Goal: Task Accomplishment & Management: Manage account settings

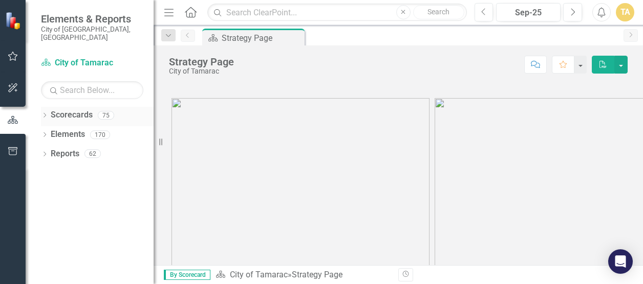
click at [45, 114] on icon "Dropdown" at bounding box center [44, 117] width 7 height 6
click at [50, 131] on icon "Dropdown" at bounding box center [50, 134] width 8 height 6
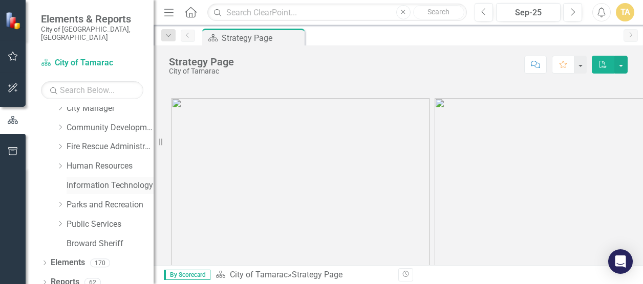
scroll to position [85, 0]
click at [60, 220] on icon "Dropdown" at bounding box center [60, 223] width 8 height 6
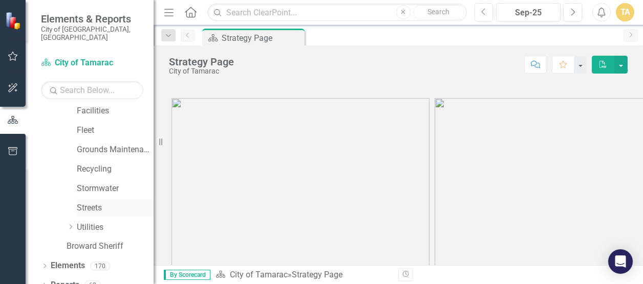
scroll to position [239, 0]
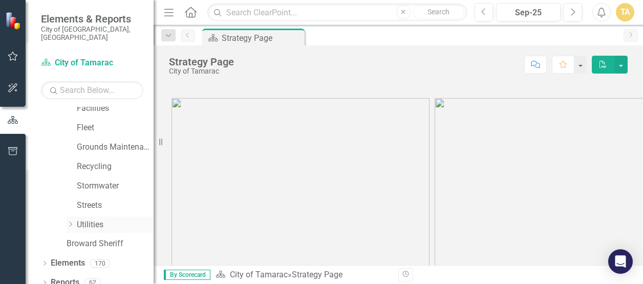
click at [75, 220] on div "Dropdown" at bounding box center [72, 224] width 10 height 9
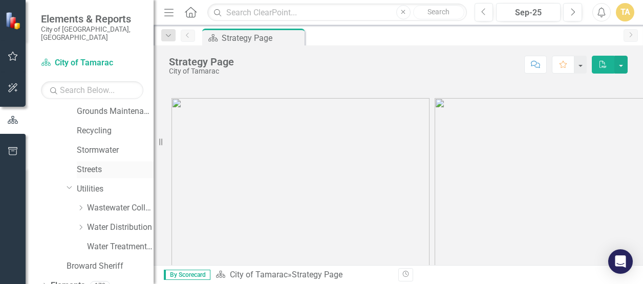
scroll to position [298, 0]
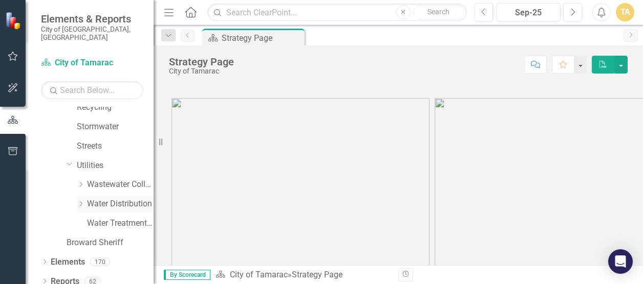
click at [93, 199] on link "Water Distribution" at bounding box center [120, 205] width 67 height 12
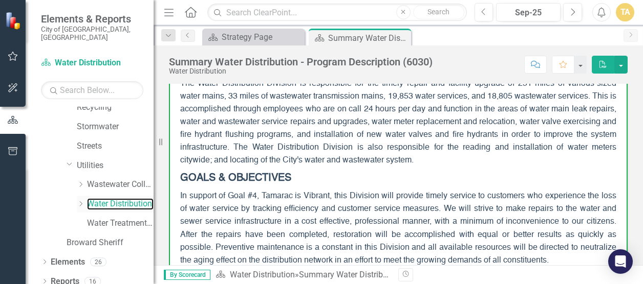
scroll to position [153, 0]
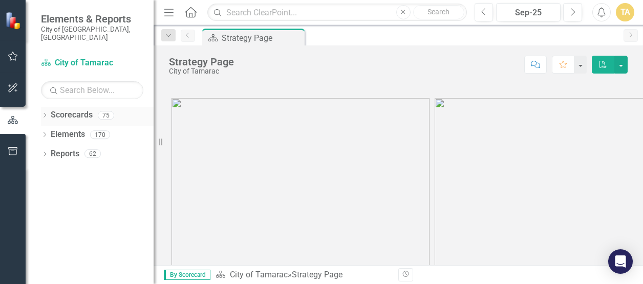
click at [47, 114] on icon "Dropdown" at bounding box center [44, 117] width 7 height 6
click at [50, 131] on icon "Dropdown" at bounding box center [50, 134] width 8 height 6
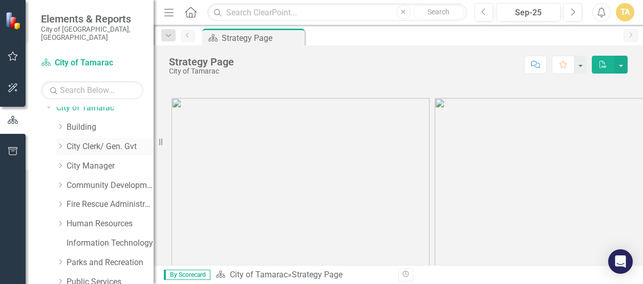
scroll to position [85, 0]
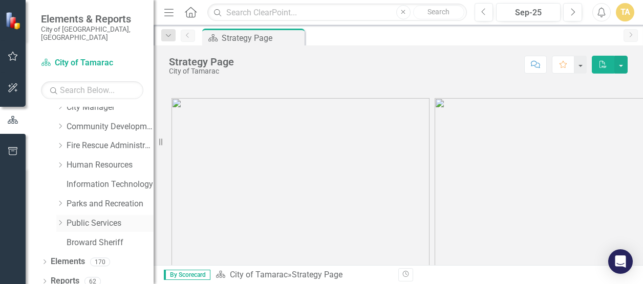
click at [61, 220] on icon "Dropdown" at bounding box center [60, 223] width 8 height 6
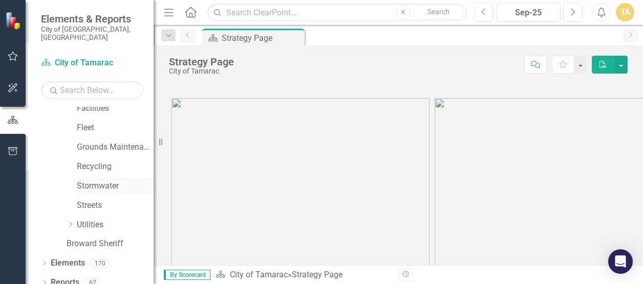
scroll to position [240, 0]
click at [70, 220] on icon "Dropdown" at bounding box center [71, 223] width 8 height 6
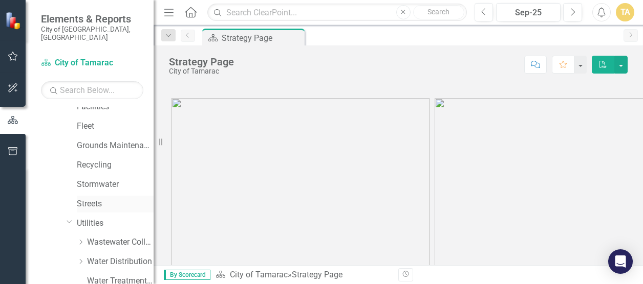
scroll to position [298, 0]
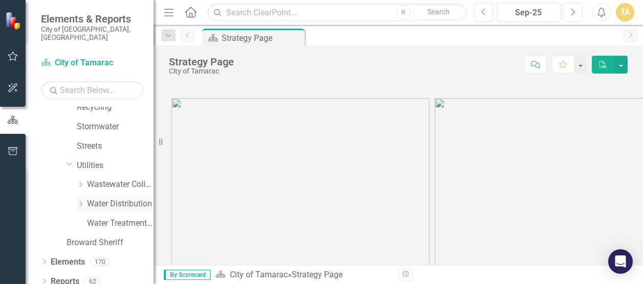
click at [79, 201] on icon "Dropdown" at bounding box center [81, 204] width 8 height 6
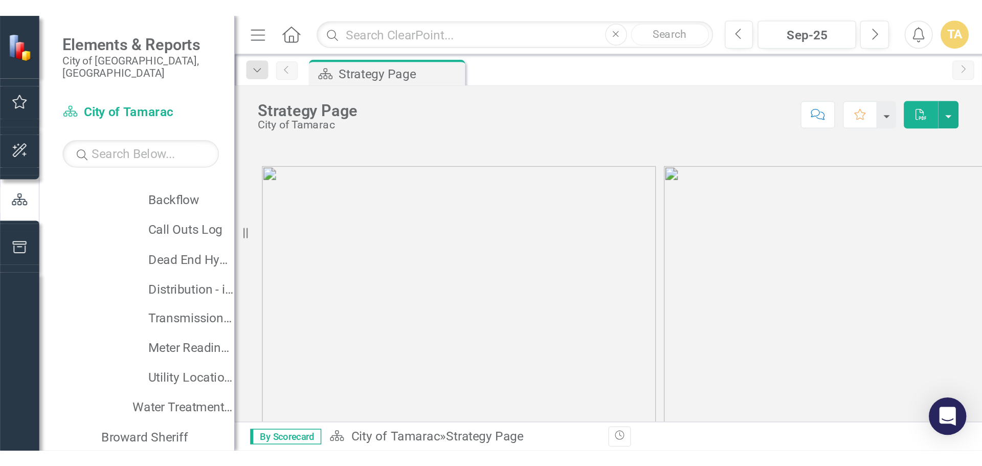
scroll to position [383, 0]
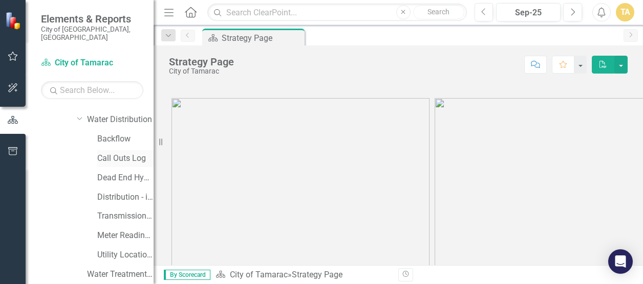
click at [107, 153] on link "Call Outs Log" at bounding box center [125, 159] width 56 height 12
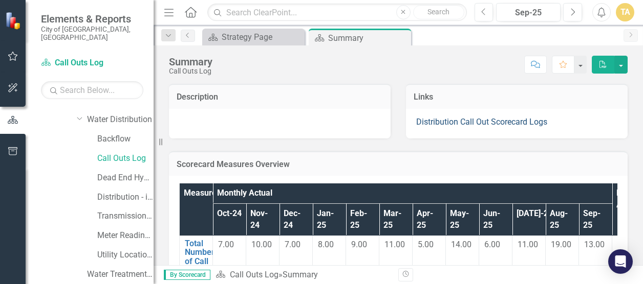
click at [453, 120] on link "Distribution Call Out Scorecard Logs" at bounding box center [481, 122] width 131 height 10
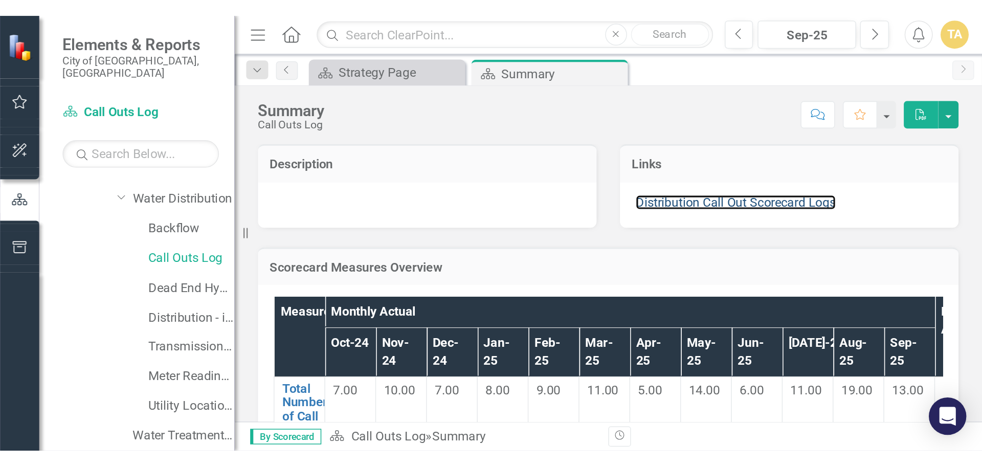
scroll to position [252, 0]
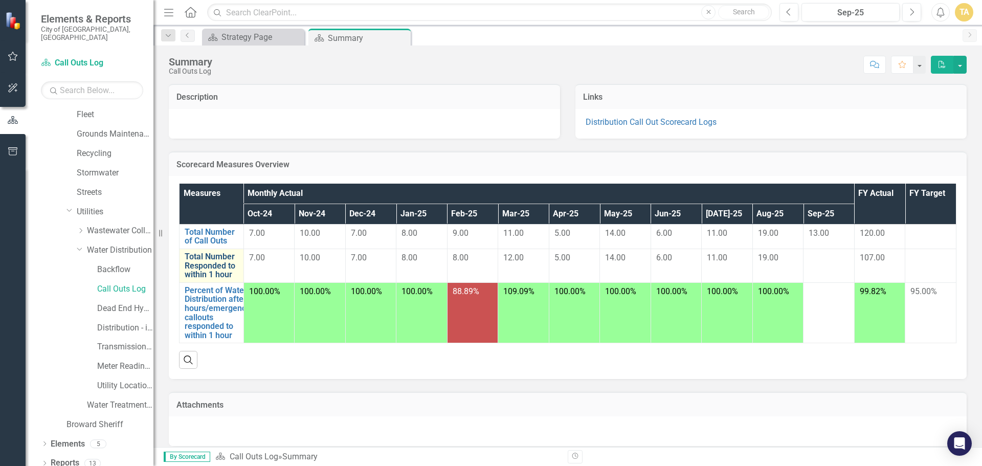
click at [199, 274] on link "Total Number Responded to within 1 hour" at bounding box center [212, 265] width 54 height 27
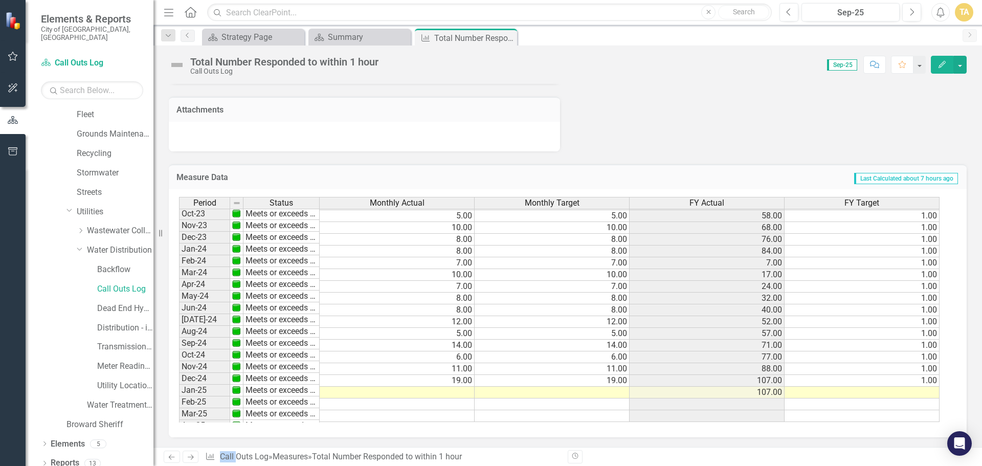
scroll to position [376, 0]
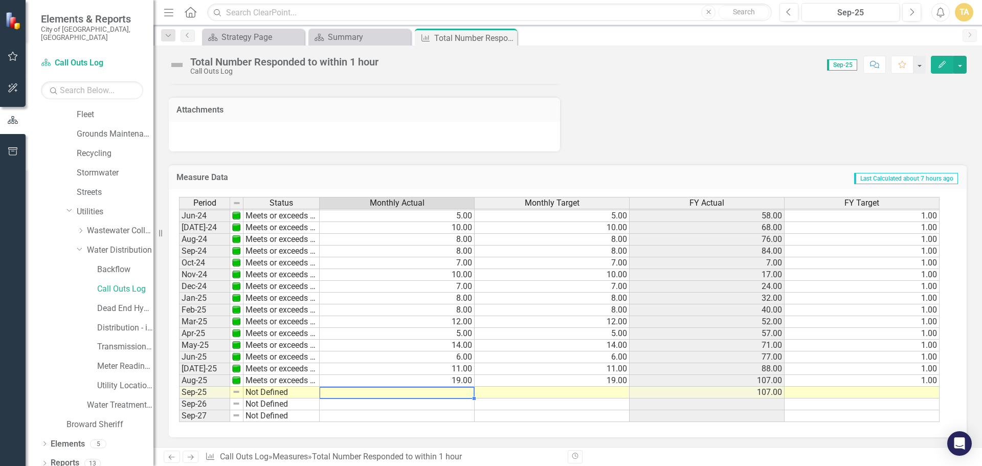
click at [464, 284] on td at bounding box center [397, 393] width 155 height 12
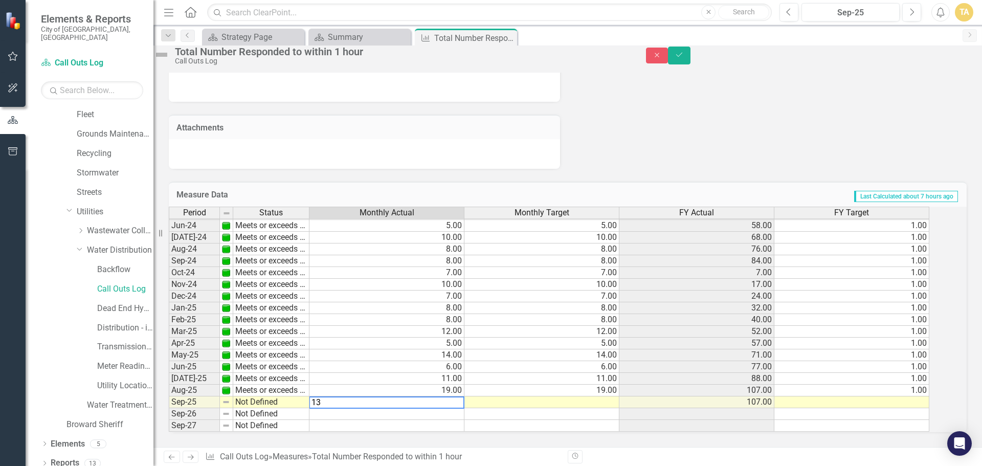
click at [614, 284] on td at bounding box center [542, 402] width 155 height 12
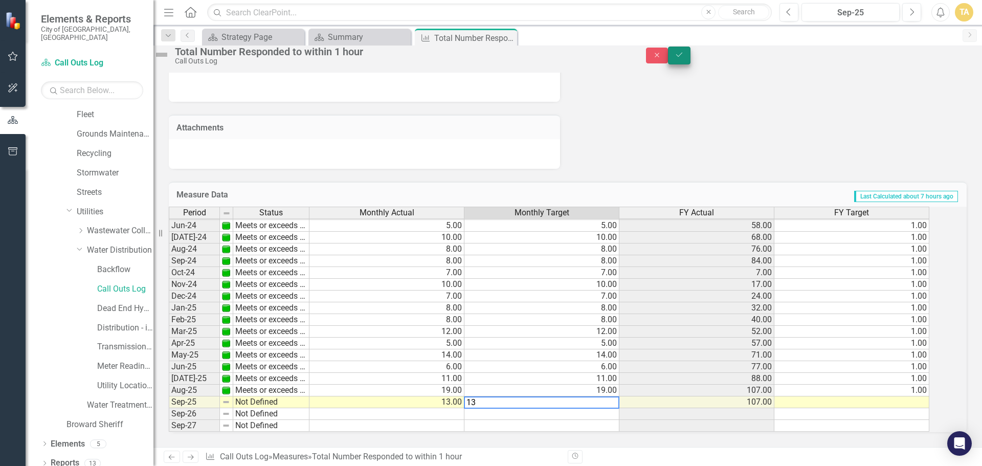
type textarea "13"
click at [642, 54] on button "Save" at bounding box center [679, 56] width 23 height 18
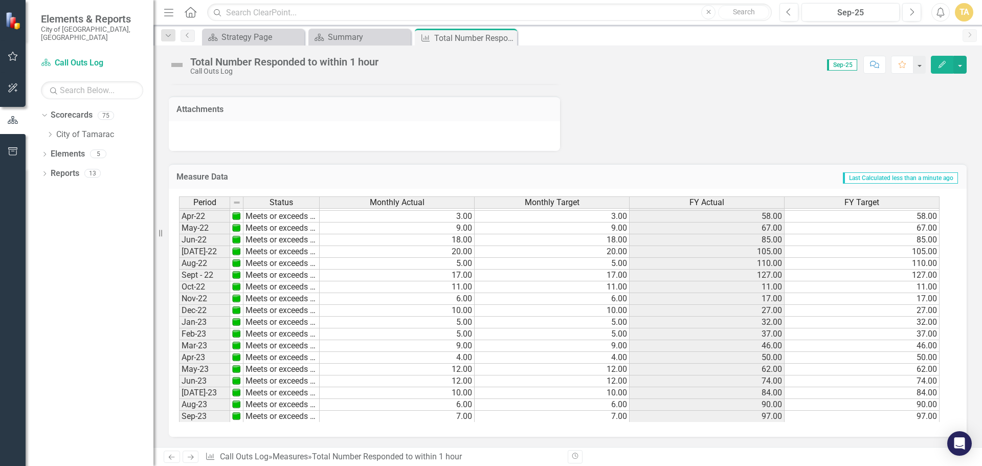
scroll to position [0, 0]
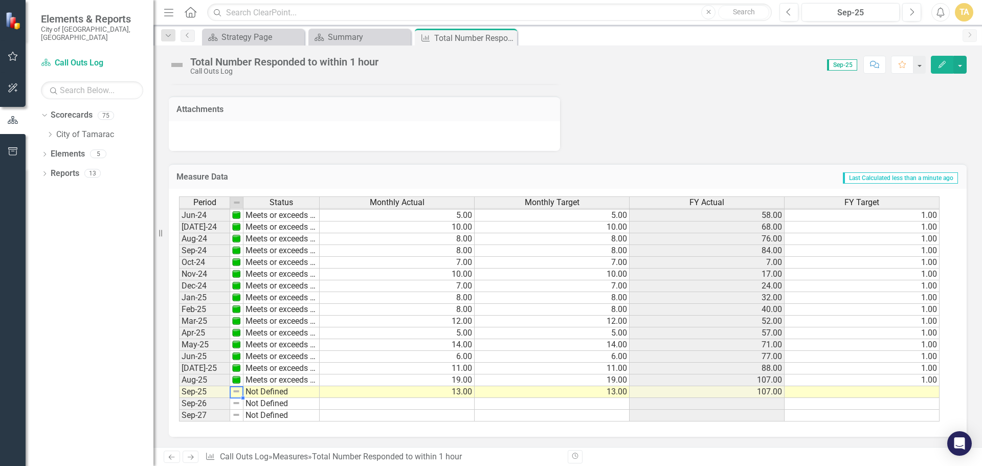
click at [235, 284] on img at bounding box center [236, 391] width 8 height 8
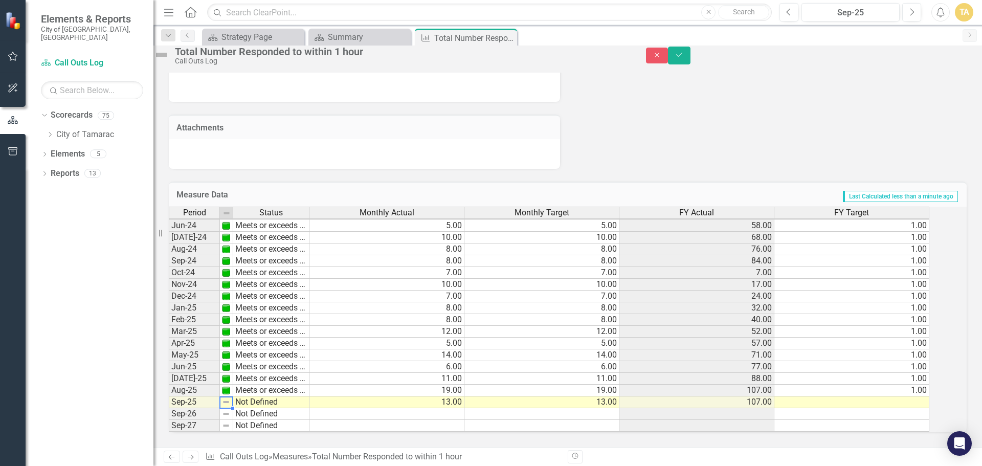
click at [220, 284] on div at bounding box center [219, 402] width 1 height 12
drag, startPoint x: 239, startPoint y: 392, endPoint x: 234, endPoint y: 389, distance: 5.5
click at [230, 284] on img at bounding box center [226, 402] width 8 height 8
click at [233, 284] on td at bounding box center [226, 402] width 13 height 12
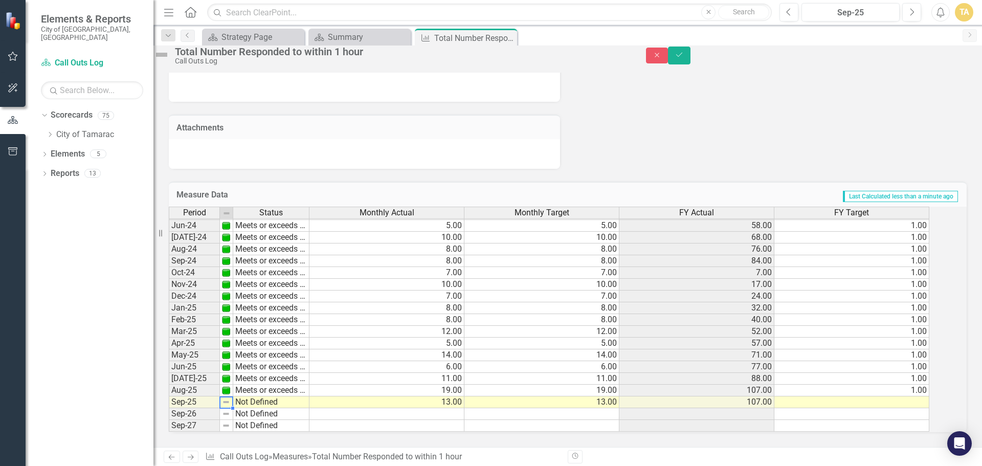
click at [230, 284] on img at bounding box center [226, 402] width 8 height 8
click at [291, 284] on td "Not Defined" at bounding box center [271, 402] width 76 height 12
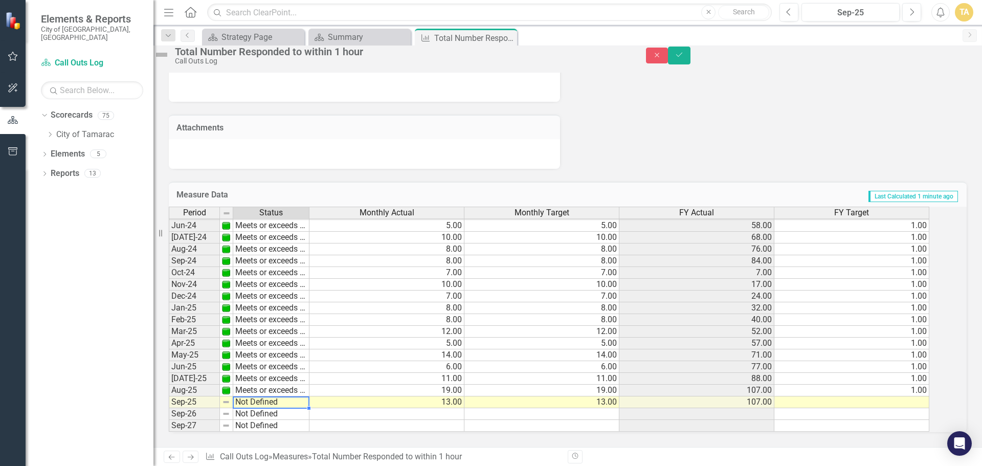
click at [291, 284] on td "Not Defined" at bounding box center [271, 402] width 76 height 12
click at [285, 284] on div "Period Status Monthly Actual Monthly Target FY Actual FY Target May-23 Meets or…" at bounding box center [554, 320] width 770 height 226
click at [642, 64] on button "Save" at bounding box center [679, 56] width 23 height 18
